Goal: Information Seeking & Learning: Learn about a topic

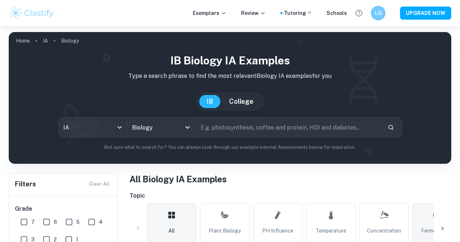
scroll to position [145, 0]
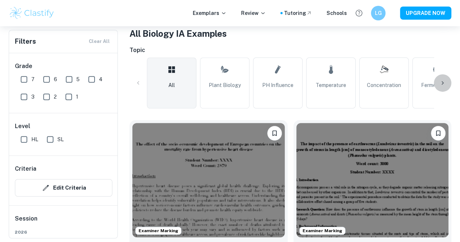
click at [440, 84] on icon at bounding box center [442, 82] width 7 height 7
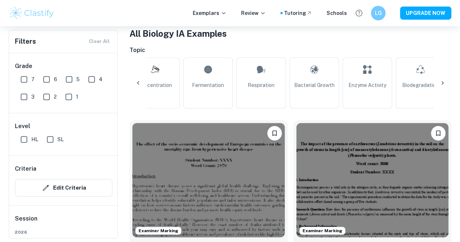
scroll to position [0, 245]
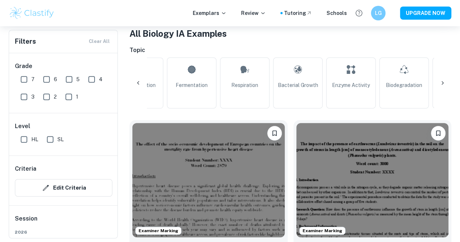
click at [440, 84] on icon at bounding box center [442, 82] width 7 height 7
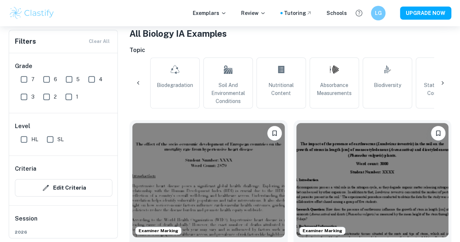
scroll to position [0, 490]
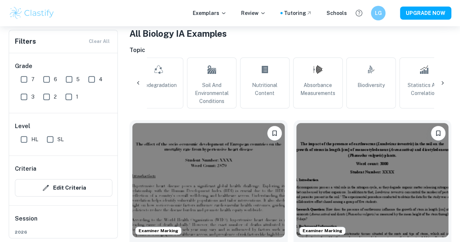
click at [440, 84] on icon at bounding box center [442, 82] width 7 height 7
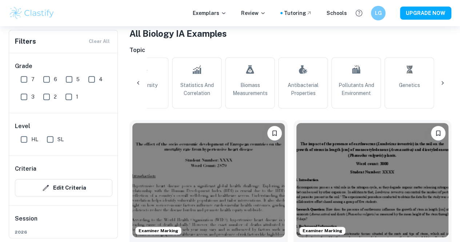
scroll to position [0, 718]
click at [137, 79] on icon at bounding box center [137, 82] width 7 height 7
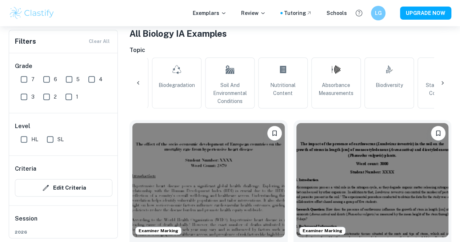
click at [137, 80] on icon at bounding box center [137, 82] width 7 height 7
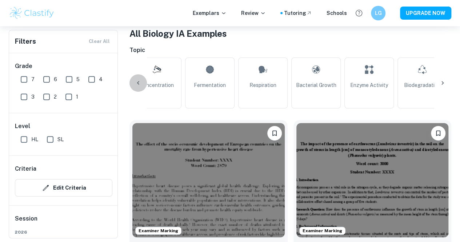
click at [137, 80] on icon at bounding box center [137, 82] width 7 height 7
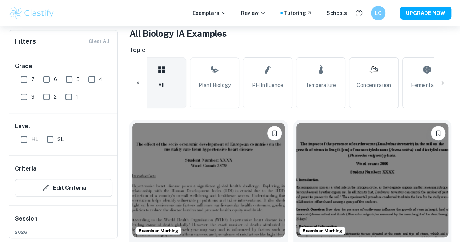
scroll to position [0, 0]
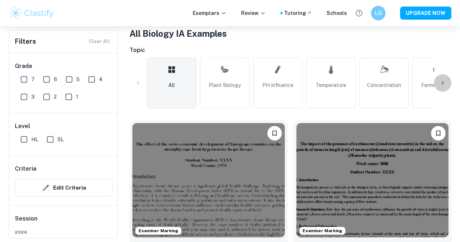
click at [440, 79] on icon at bounding box center [442, 82] width 7 height 7
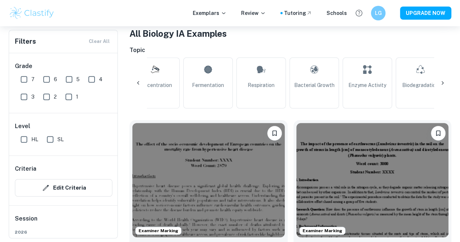
scroll to position [0, 245]
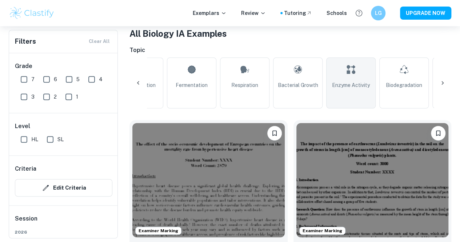
click at [367, 68] on link "Enzyme Activity" at bounding box center [350, 82] width 49 height 51
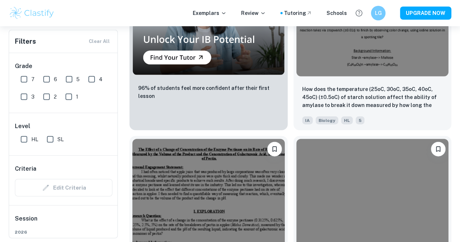
scroll to position [872, 0]
